Goal: Browse casually

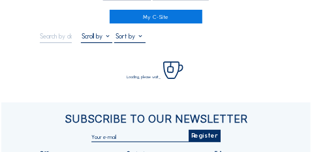
scroll to position [98, 0]
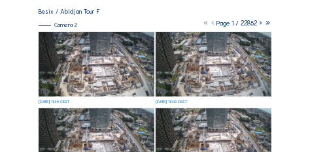
click at [138, 48] on img at bounding box center [97, 64] width 116 height 65
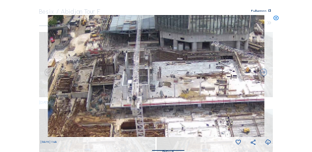
drag, startPoint x: 139, startPoint y: 61, endPoint x: 146, endPoint y: 86, distance: 26.3
click at [157, 97] on img at bounding box center [156, 76] width 216 height 122
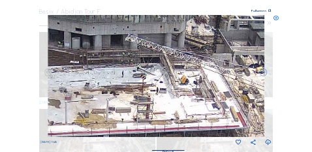
drag, startPoint x: 201, startPoint y: 88, endPoint x: 93, endPoint y: 84, distance: 107.2
click at [61, 91] on img at bounding box center [156, 76] width 216 height 122
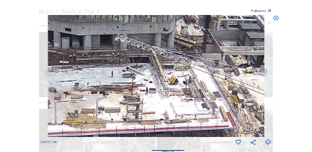
drag, startPoint x: 205, startPoint y: 91, endPoint x: 195, endPoint y: 91, distance: 10.5
click at [195, 91] on img at bounding box center [156, 76] width 216 height 122
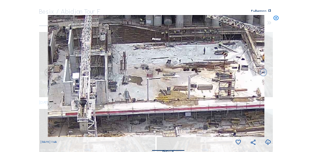
drag, startPoint x: 148, startPoint y: 99, endPoint x: 242, endPoint y: 77, distance: 97.3
click at [242, 77] on img at bounding box center [156, 76] width 216 height 122
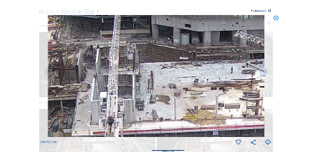
drag, startPoint x: 181, startPoint y: 76, endPoint x: 205, endPoint y: 95, distance: 30.2
click at [205, 95] on img at bounding box center [156, 76] width 216 height 122
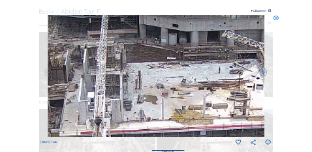
drag, startPoint x: 154, startPoint y: 97, endPoint x: 142, endPoint y: 97, distance: 12.4
click at [142, 97] on img at bounding box center [156, 76] width 216 height 122
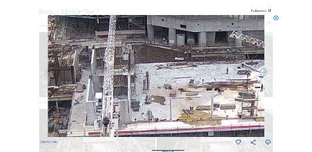
drag, startPoint x: 146, startPoint y: 100, endPoint x: 163, endPoint y: 104, distance: 17.4
click at [163, 104] on img at bounding box center [156, 76] width 216 height 122
